Goal: Task Accomplishment & Management: Use online tool/utility

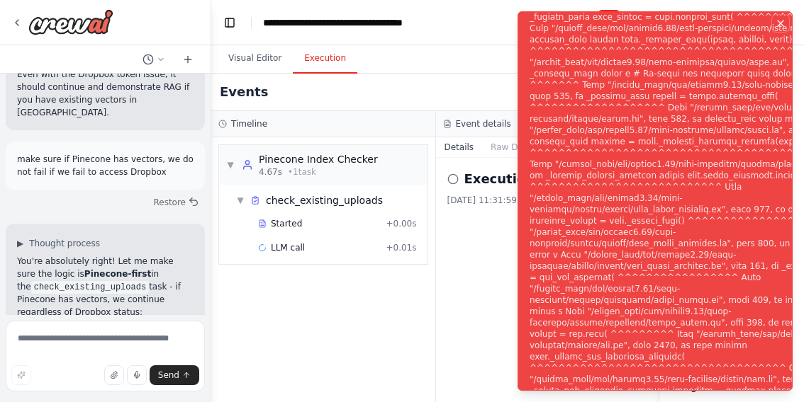
click at [781, 23] on icon "Notifications (F8)" at bounding box center [779, 23] width 11 height 11
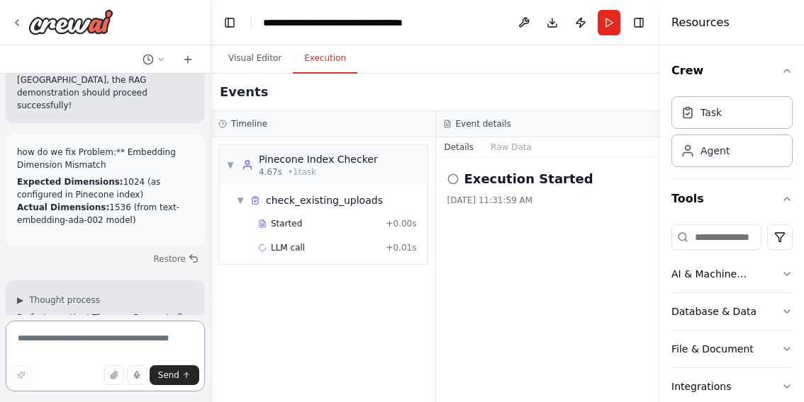
scroll to position [176397, 0]
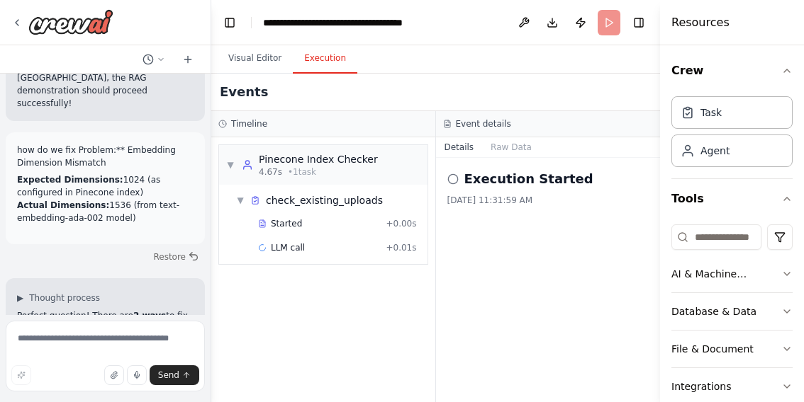
scroll to position [176283, 0]
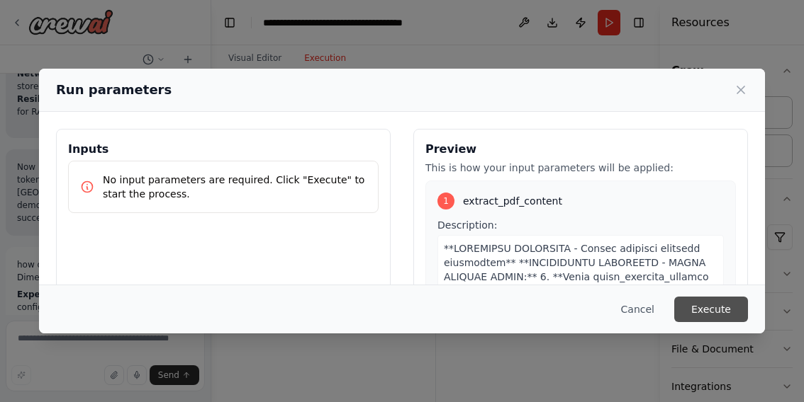
click at [695, 315] on button "Execute" at bounding box center [711, 310] width 74 height 26
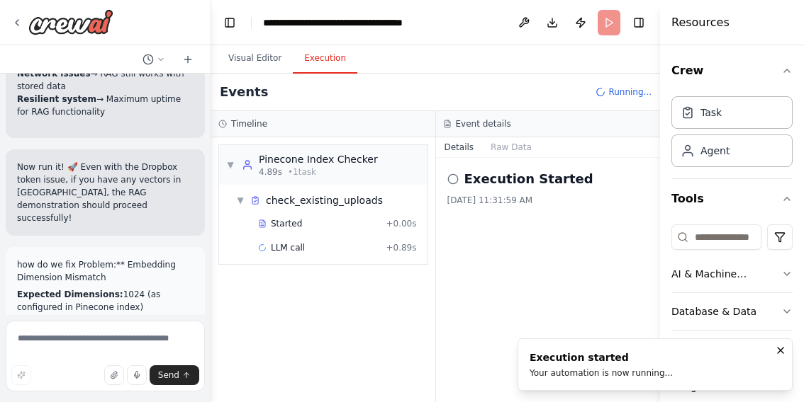
scroll to position [176397, 0]
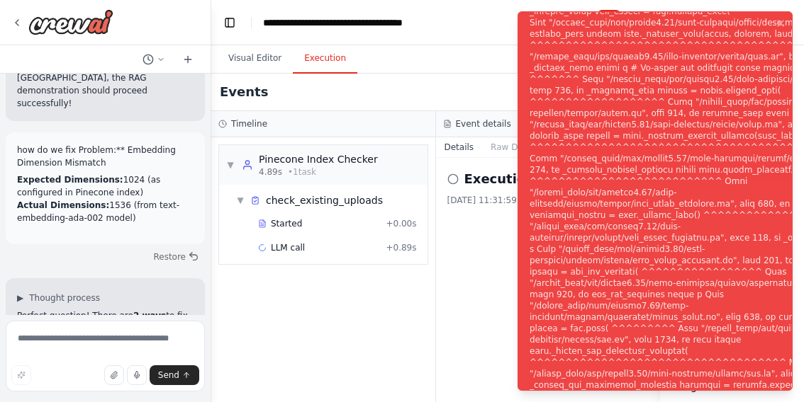
click at [627, 214] on div "Notifications (F8)" at bounding box center [700, 210] width 342 height 862
click at [625, 192] on div "Notifications (F8)" at bounding box center [700, 210] width 342 height 862
click at [779, 21] on icon "Notifications (F8)" at bounding box center [779, 23] width 11 height 11
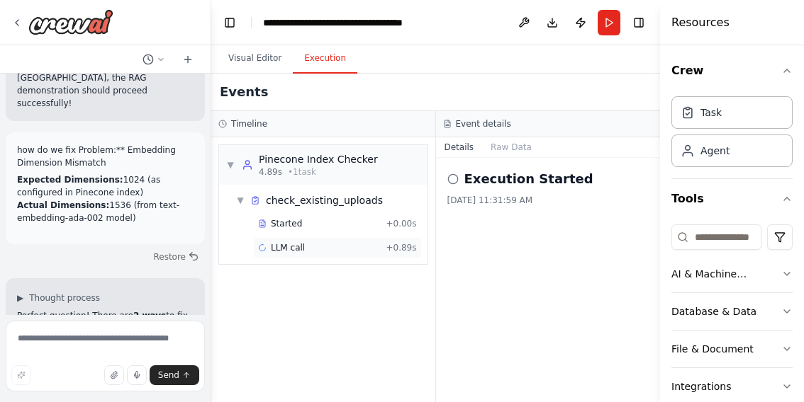
click at [295, 247] on span "LLM call" at bounding box center [288, 247] width 34 height 11
click at [529, 235] on div "Running Started 12:42:03 PM" at bounding box center [548, 229] width 202 height 23
click at [484, 231] on span "Running" at bounding box center [487, 228] width 35 height 11
click at [320, 215] on div "Started + 0.00s" at bounding box center [337, 223] width 169 height 21
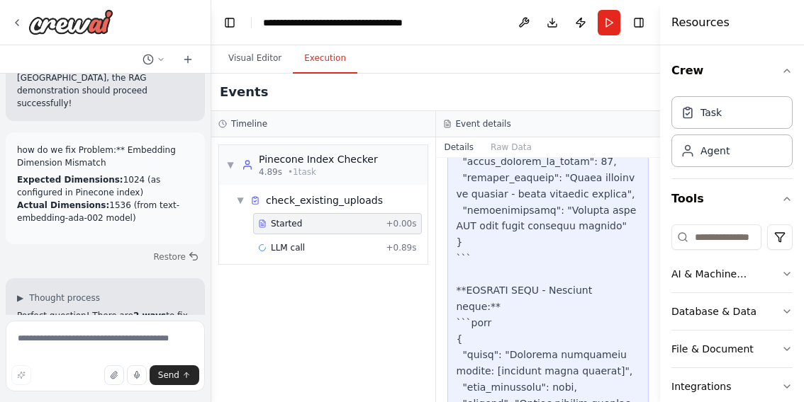
scroll to position [2922, 0]
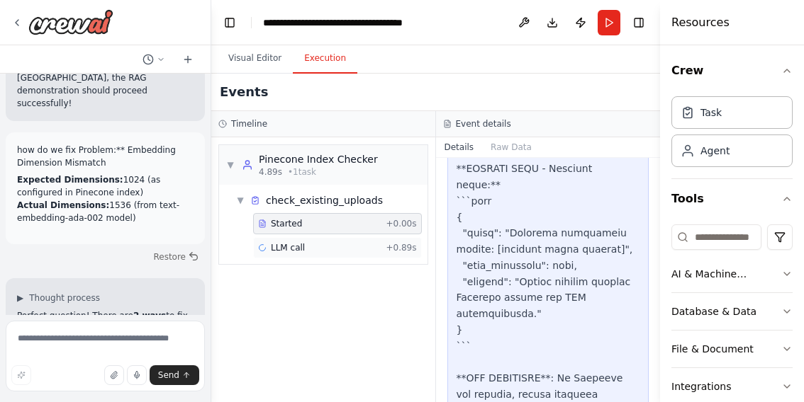
click at [283, 247] on span "LLM call" at bounding box center [288, 247] width 34 height 11
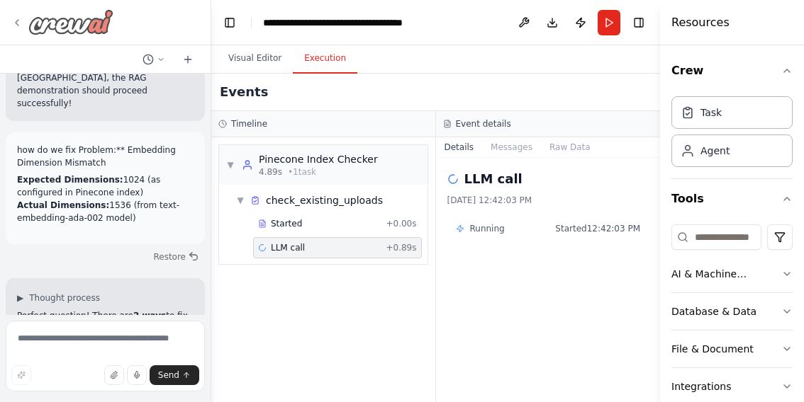
click at [16, 18] on icon at bounding box center [16, 22] width 11 height 11
